Goal: Task Accomplishment & Management: Use online tool/utility

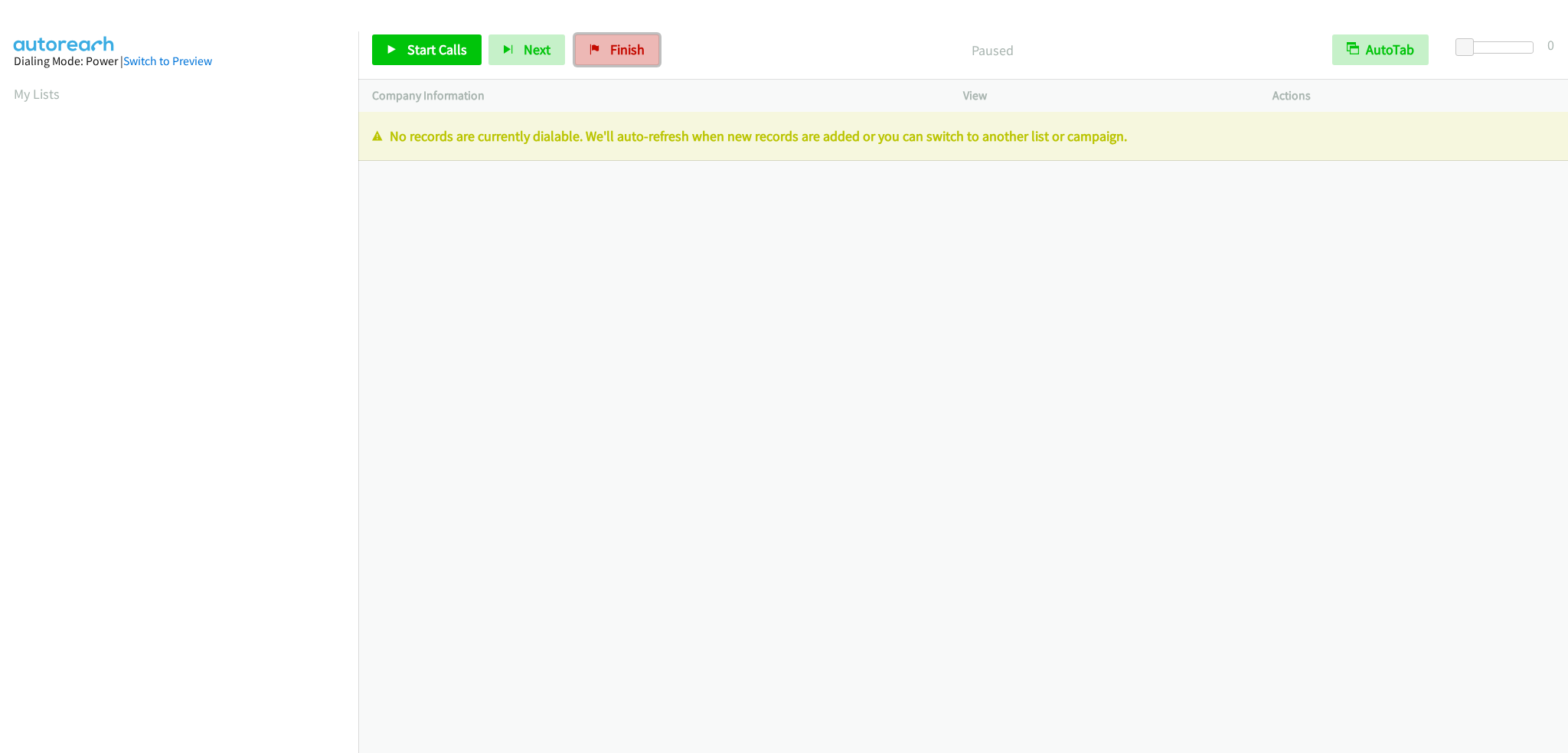
click at [619, 58] on span "Finish" at bounding box center [627, 49] width 34 height 18
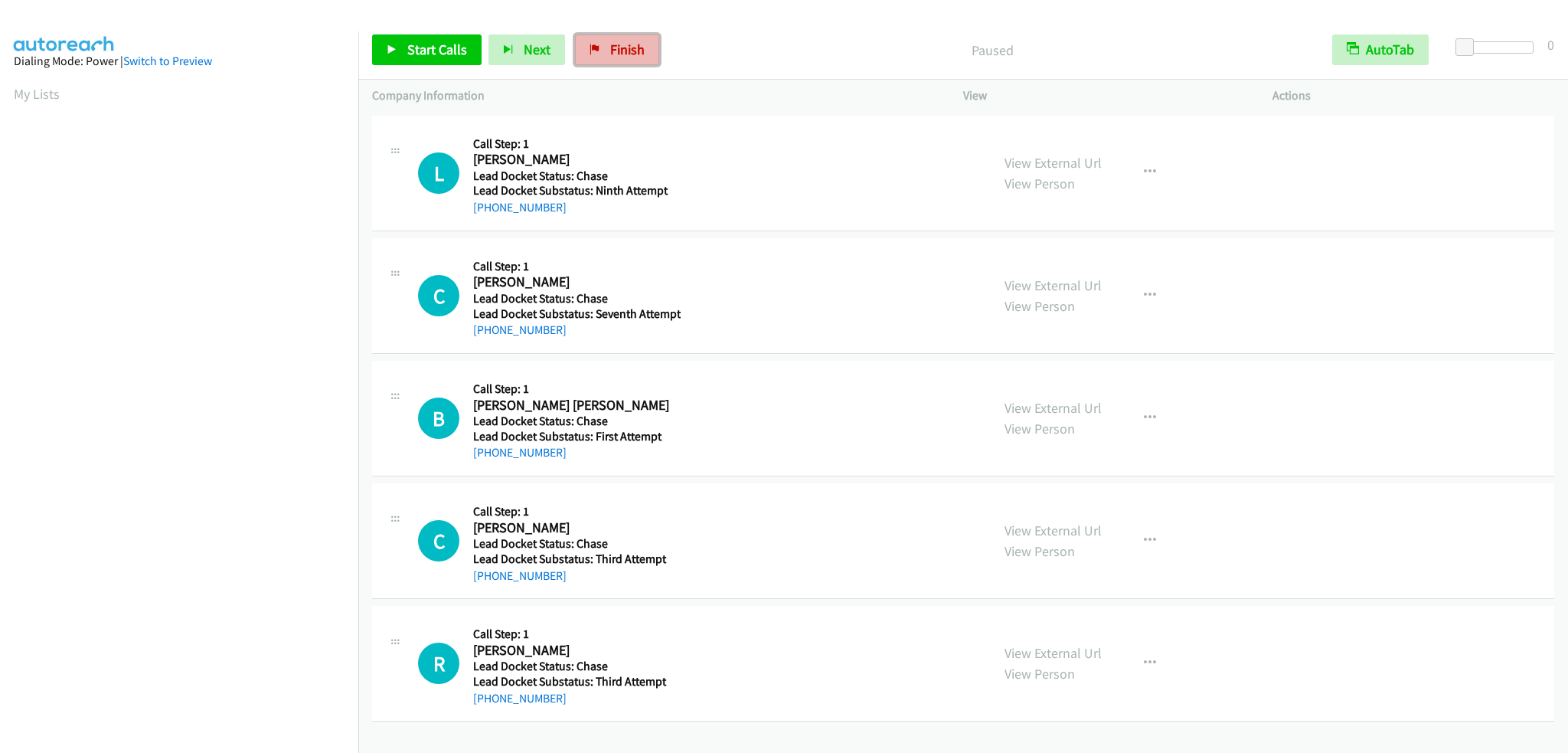
click at [613, 50] on span "Finish" at bounding box center [627, 49] width 34 height 18
